Goal: Navigation & Orientation: Find specific page/section

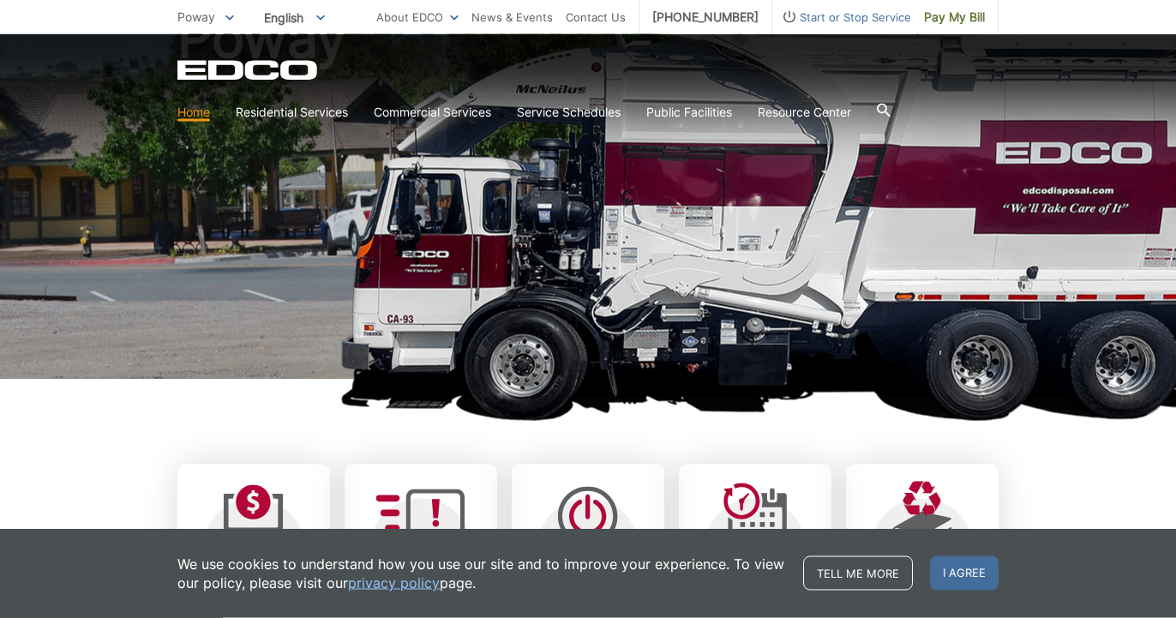
scroll to position [175, 0]
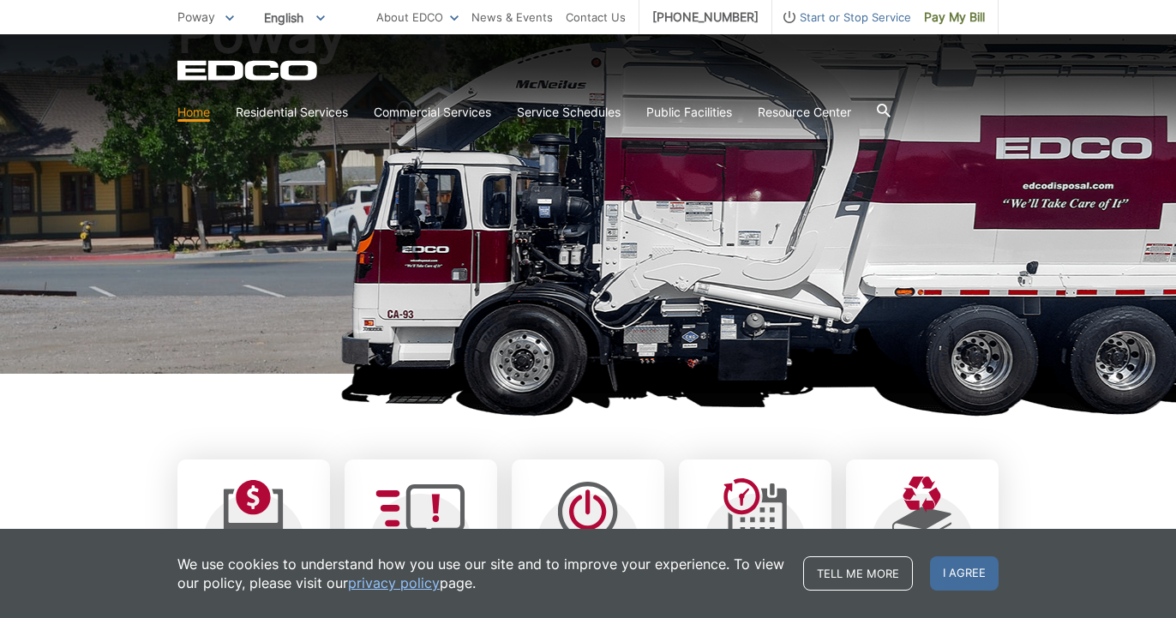
click at [971, 577] on span "I agree" at bounding box center [964, 573] width 69 height 34
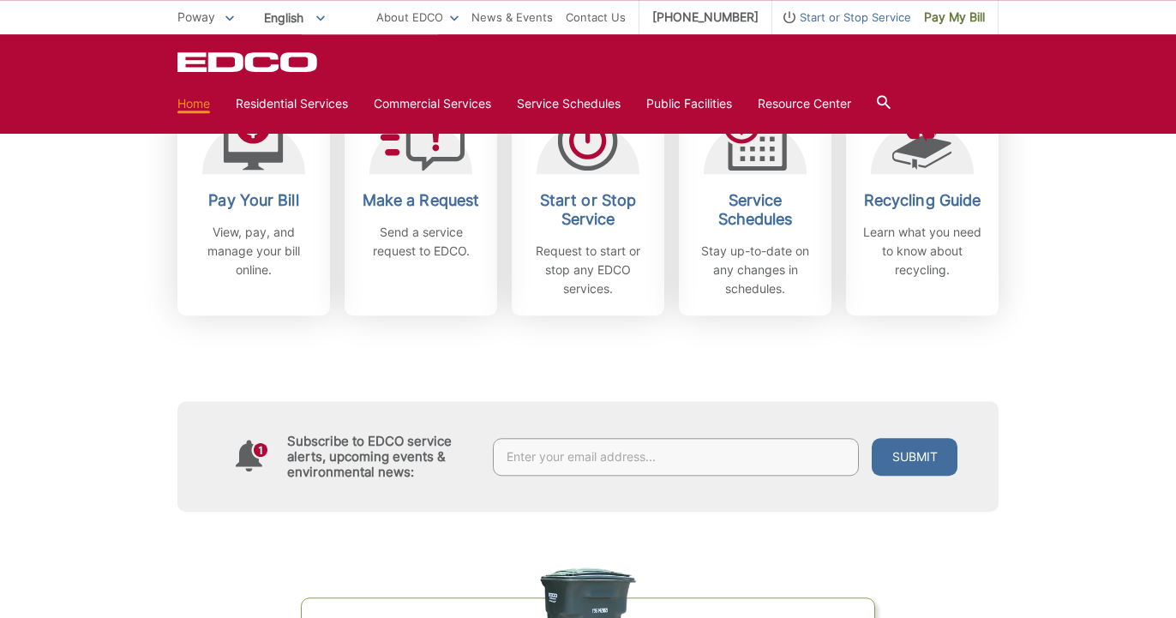
scroll to position [462, 0]
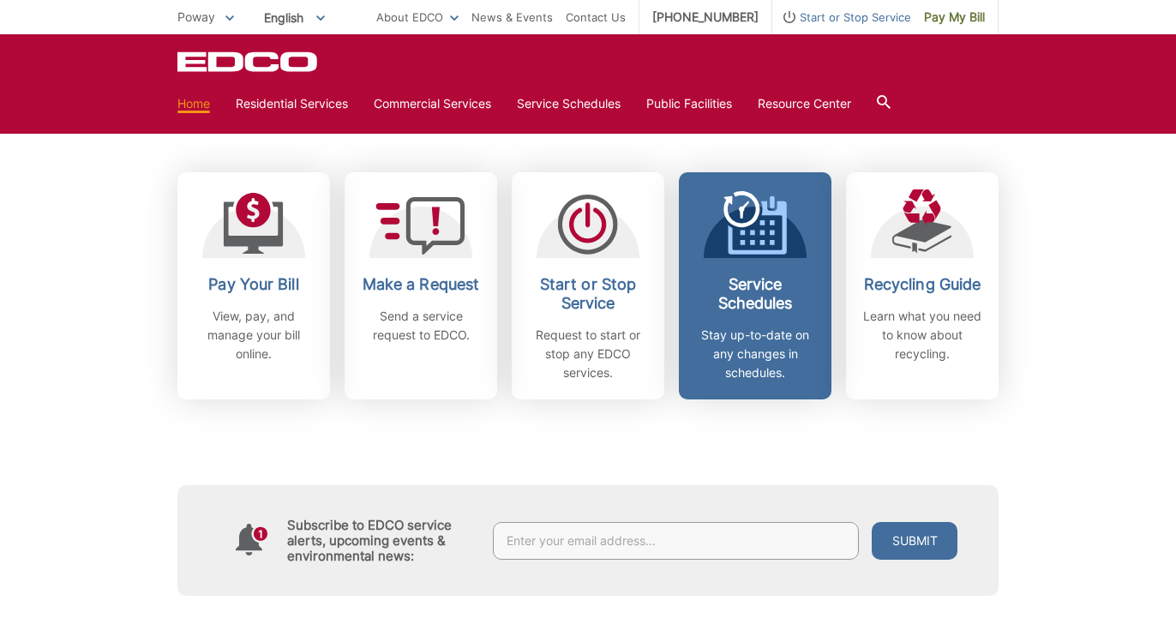
click at [776, 247] on icon at bounding box center [755, 222] width 63 height 63
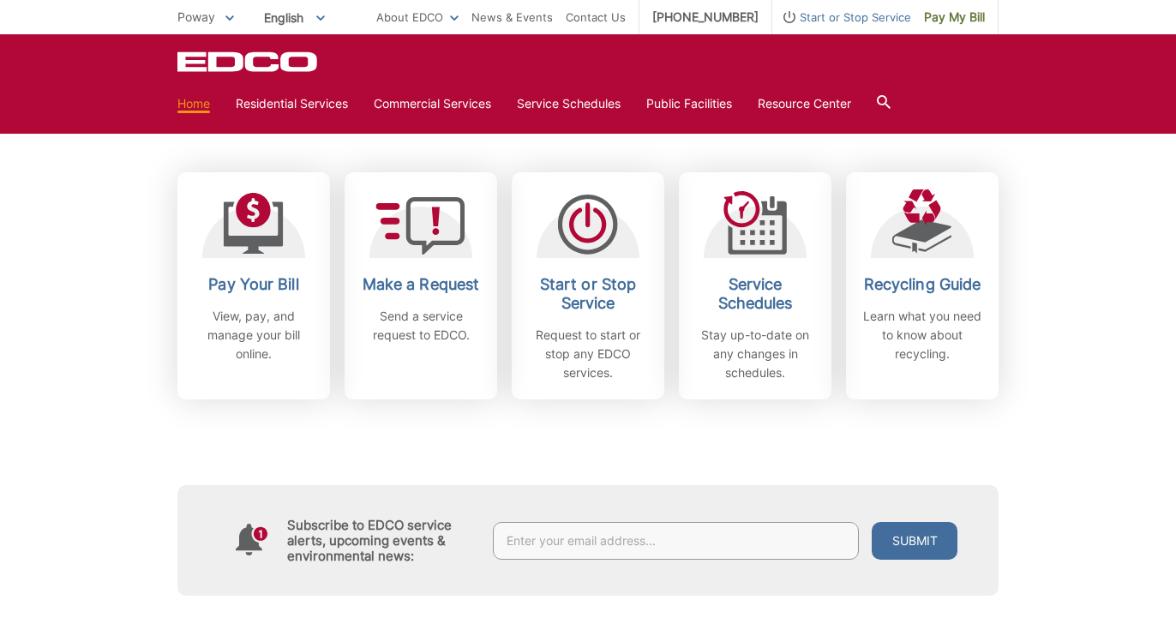
scroll to position [462, 0]
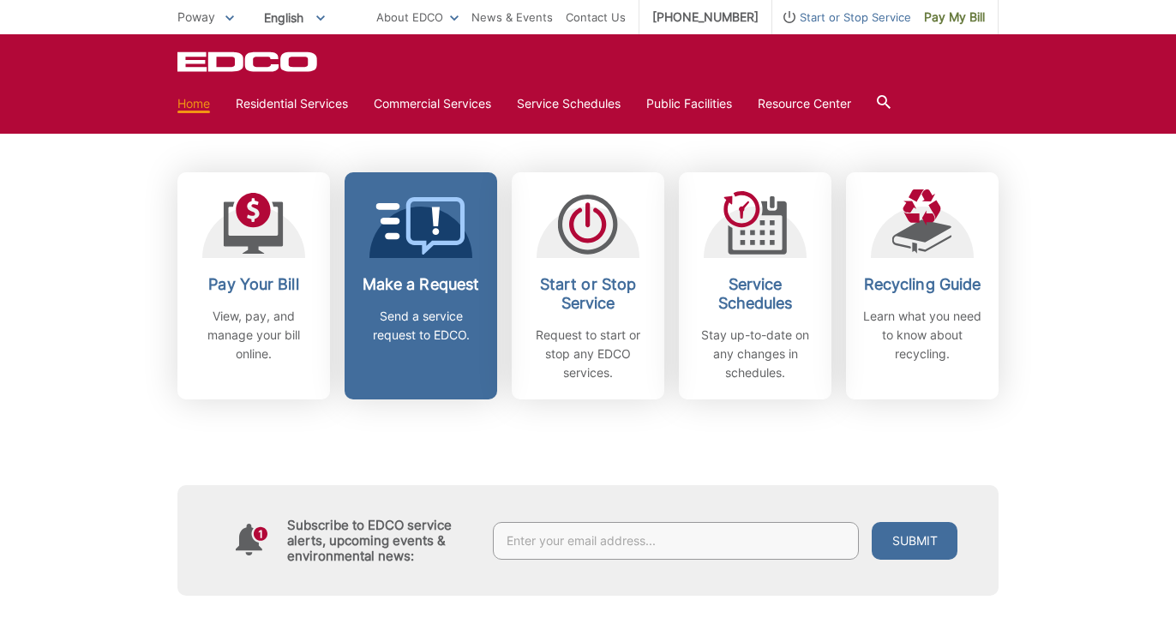
click at [436, 218] on icon at bounding box center [408, 221] width 64 height 37
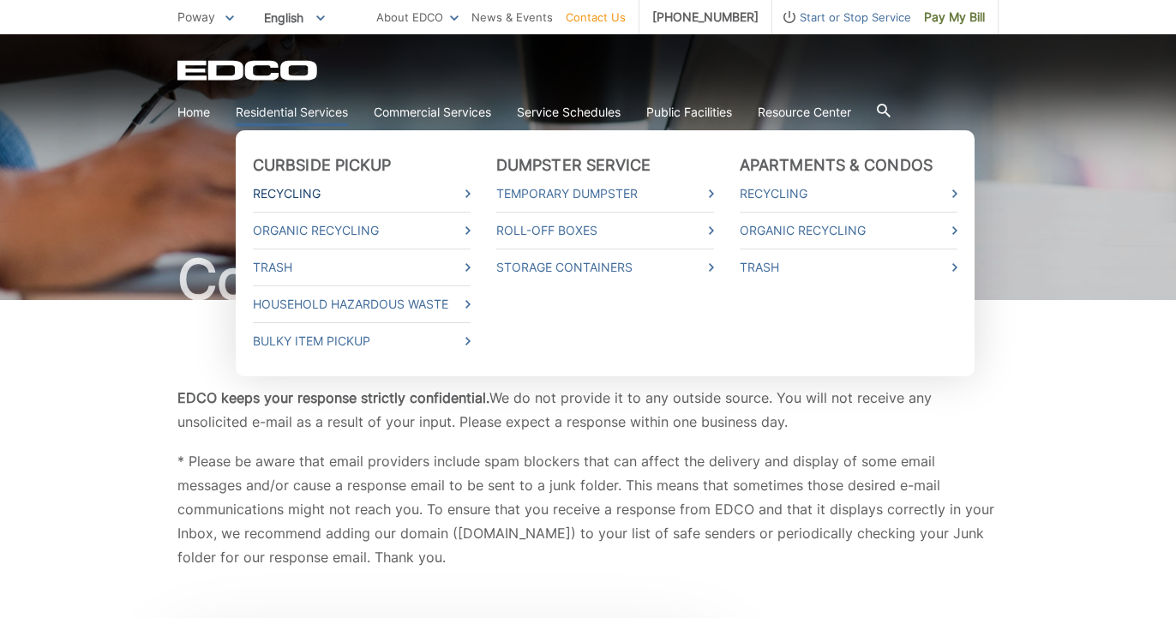
click at [294, 191] on link "Recycling" at bounding box center [362, 193] width 218 height 19
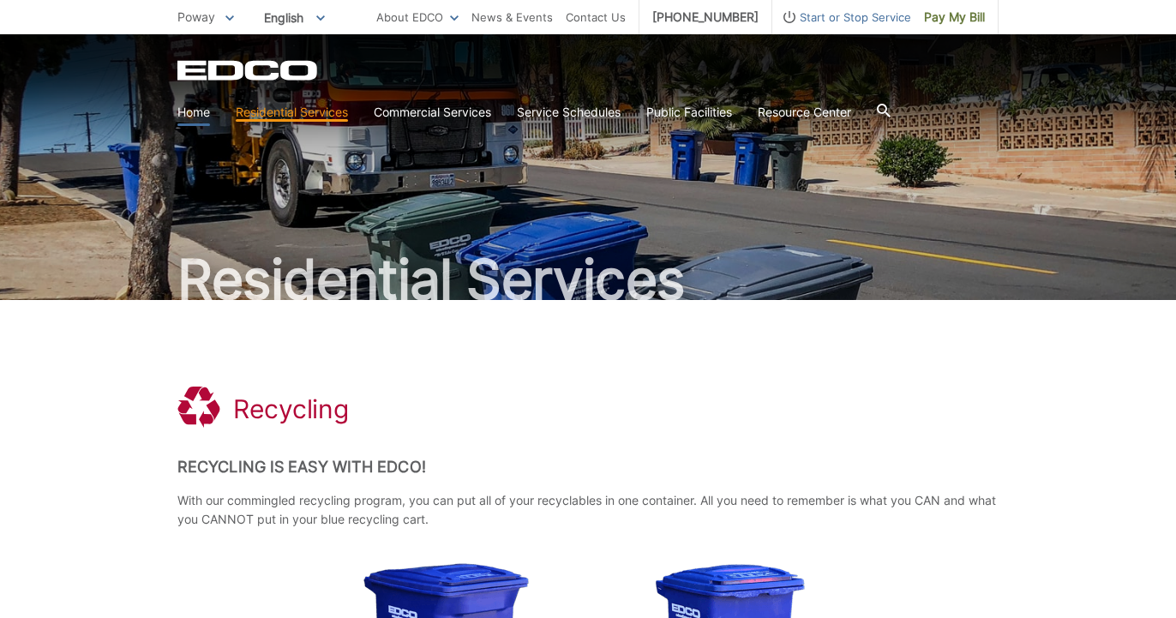
click at [192, 113] on link "Home" at bounding box center [193, 112] width 33 height 19
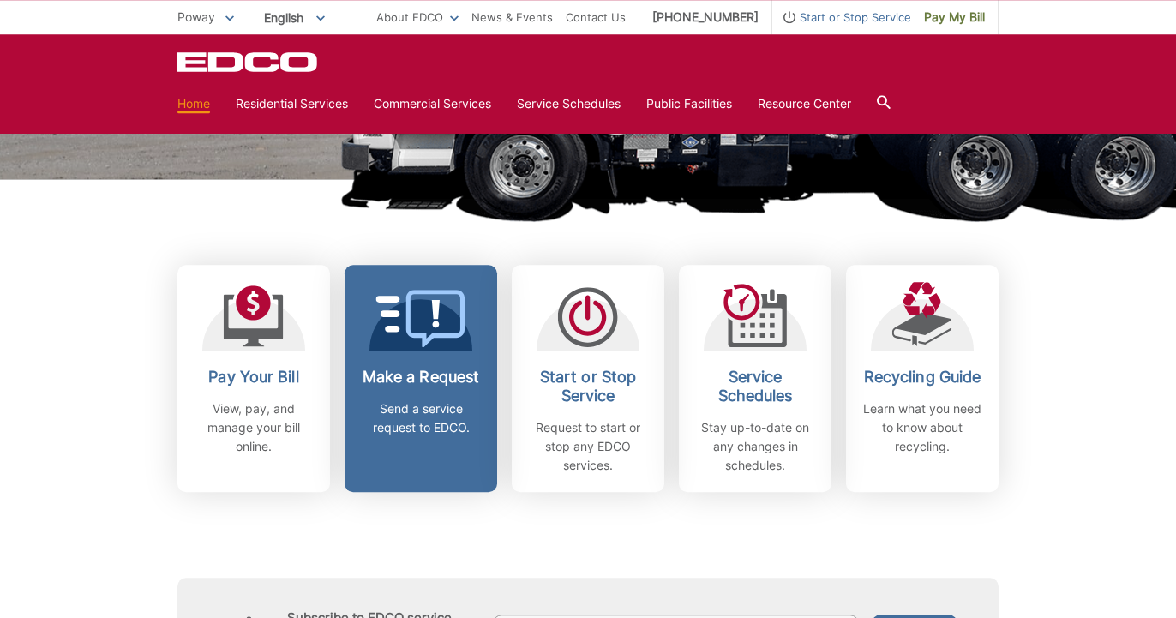
scroll to position [350, 0]
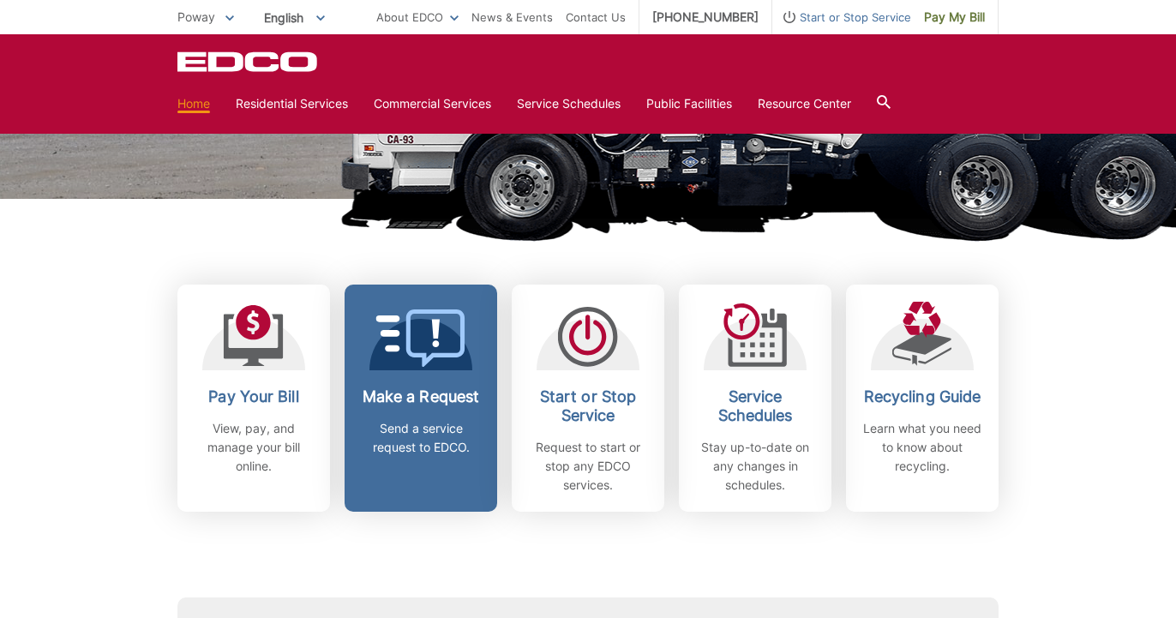
click at [422, 350] on icon at bounding box center [421, 338] width 90 height 57
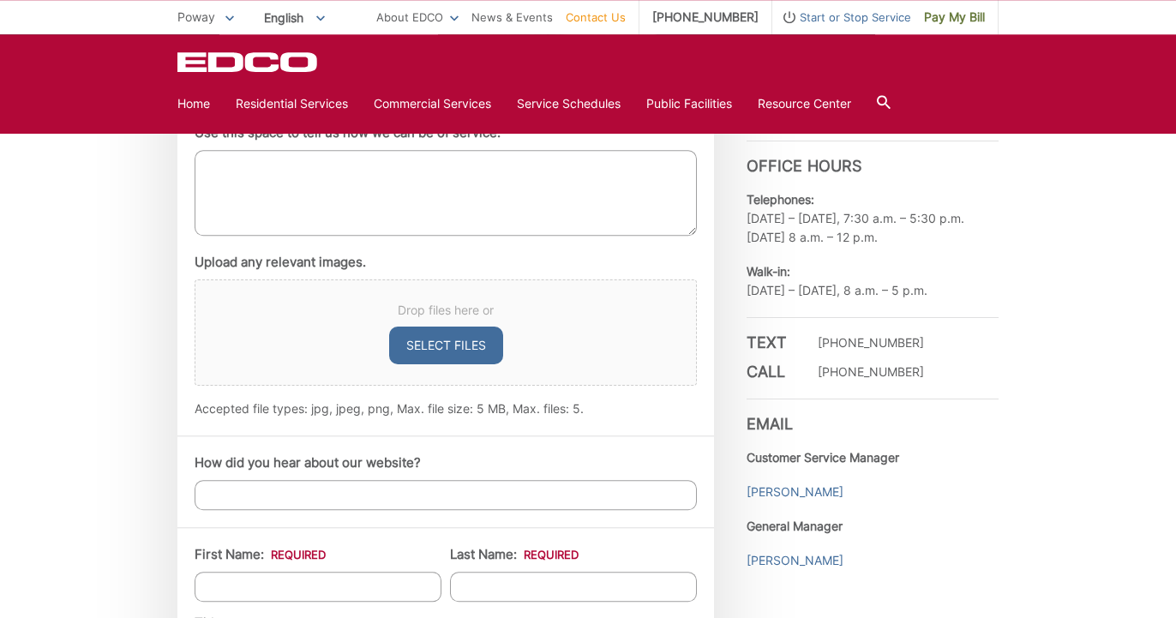
scroll to position [962, 0]
